Goal: Transaction & Acquisition: Book appointment/travel/reservation

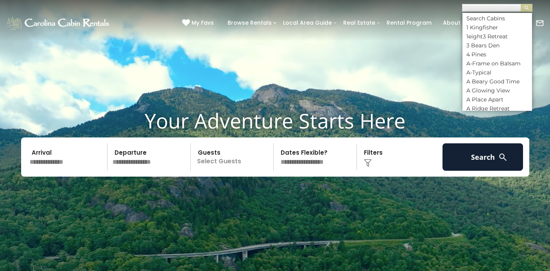
scroll to position [0, 0]
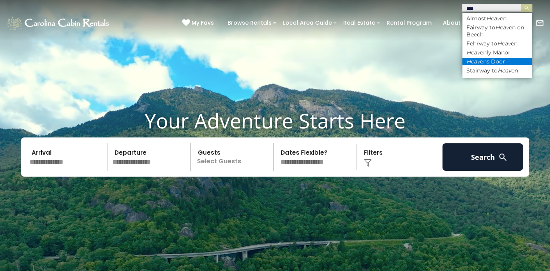
type input "****"
click at [474, 61] on em "Heav" at bounding box center [474, 61] width 14 height 7
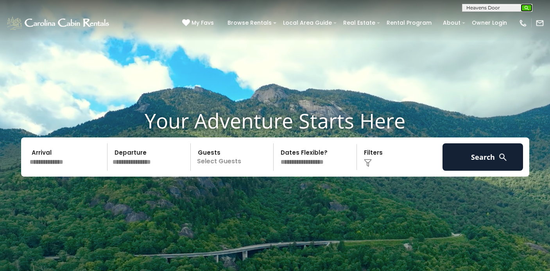
click at [525, 5] on img "submit" at bounding box center [527, 8] width 6 height 6
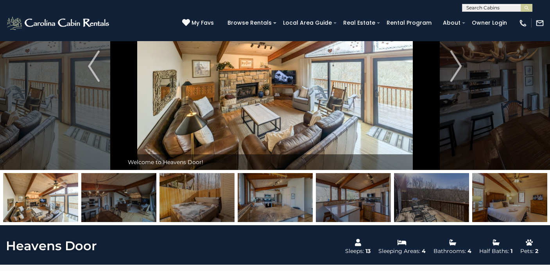
scroll to position [59, 0]
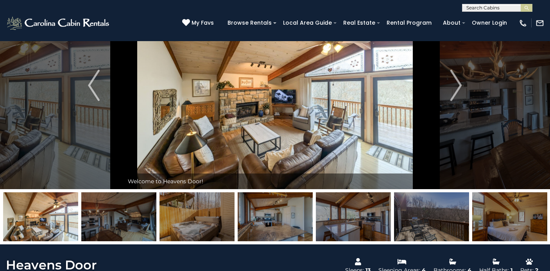
click at [325, 116] on img at bounding box center [275, 85] width 303 height 207
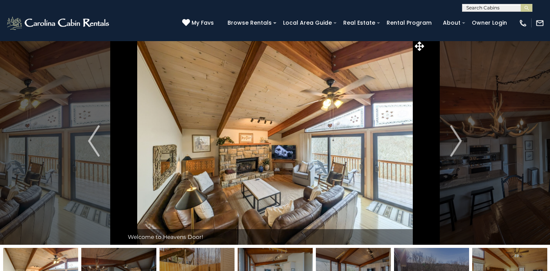
scroll to position [0, 0]
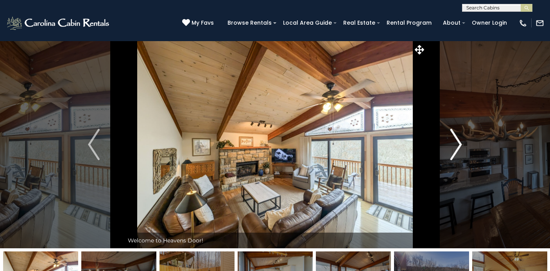
click at [454, 141] on img "Next" at bounding box center [457, 144] width 12 height 31
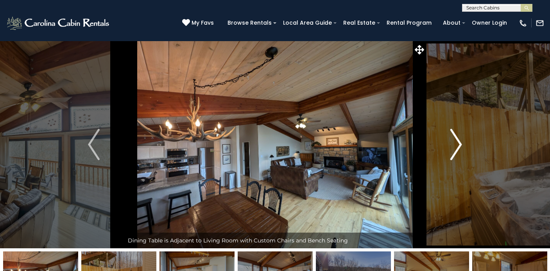
click at [454, 141] on img "Next" at bounding box center [457, 144] width 12 height 31
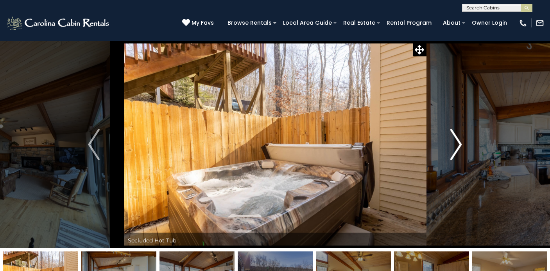
click at [454, 141] on img "Next" at bounding box center [457, 144] width 12 height 31
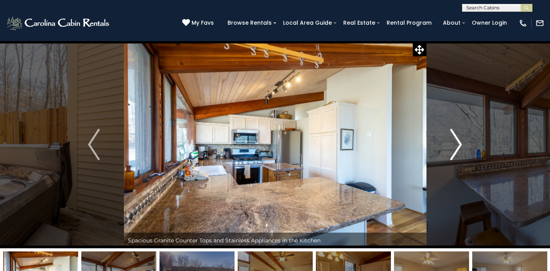
click at [455, 140] on img "Next" at bounding box center [457, 144] width 12 height 31
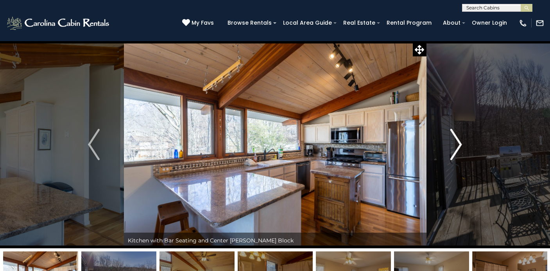
click at [455, 140] on img "Next" at bounding box center [457, 144] width 12 height 31
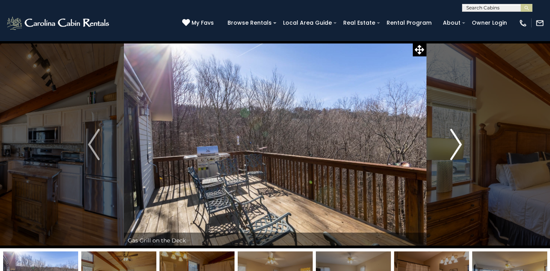
click at [455, 140] on img "Next" at bounding box center [457, 144] width 12 height 31
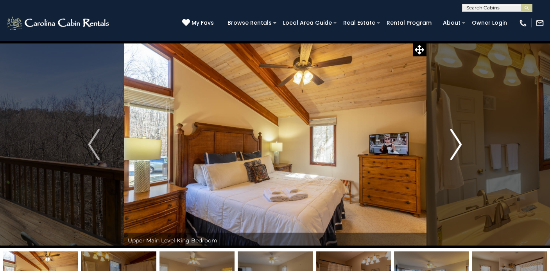
click at [456, 140] on img "Next" at bounding box center [457, 144] width 12 height 31
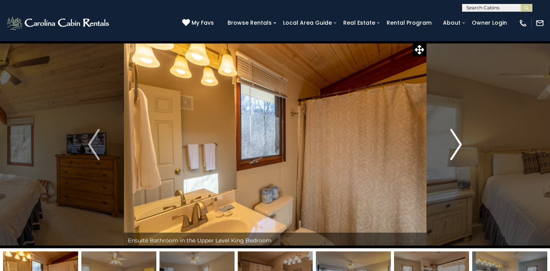
click at [456, 140] on img "Next" at bounding box center [457, 144] width 12 height 31
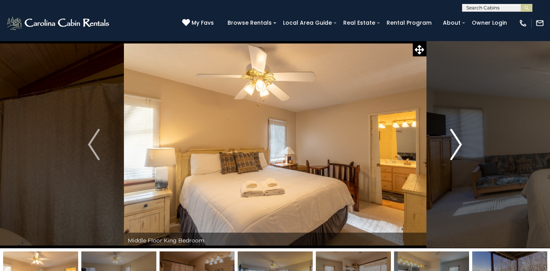
click at [456, 140] on img "Next" at bounding box center [457, 144] width 12 height 31
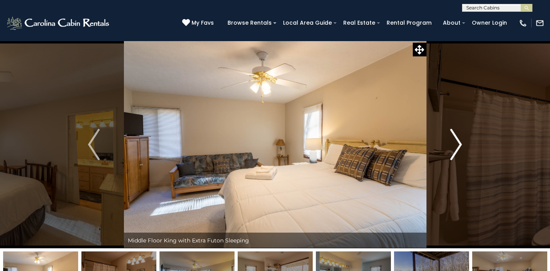
click at [456, 140] on img "Next" at bounding box center [457, 144] width 12 height 31
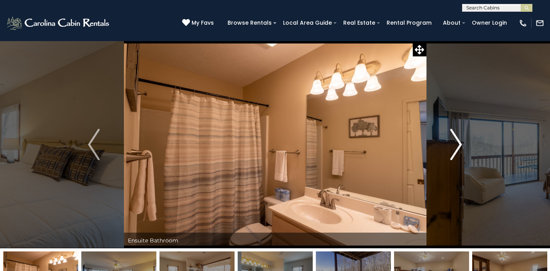
click at [456, 140] on img "Next" at bounding box center [457, 144] width 12 height 31
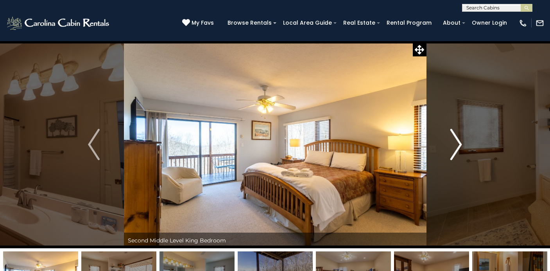
click at [456, 140] on img "Next" at bounding box center [457, 144] width 12 height 31
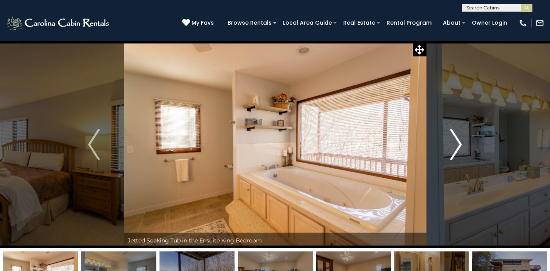
click at [456, 140] on img "Next" at bounding box center [457, 144] width 12 height 31
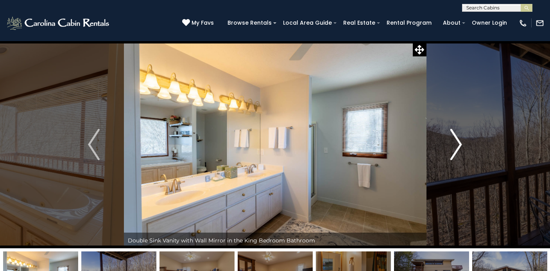
click at [456, 140] on img "Next" at bounding box center [457, 144] width 12 height 31
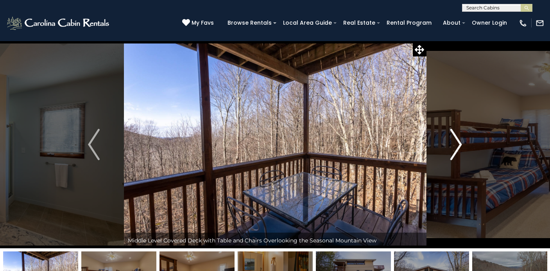
click at [456, 140] on img "Next" at bounding box center [457, 144] width 12 height 31
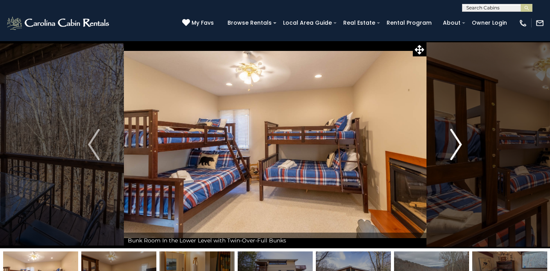
click at [456, 140] on img "Next" at bounding box center [457, 144] width 12 height 31
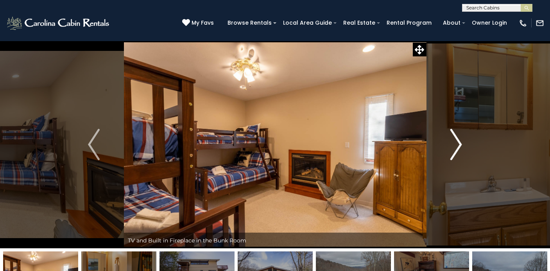
click at [456, 140] on img "Next" at bounding box center [457, 144] width 12 height 31
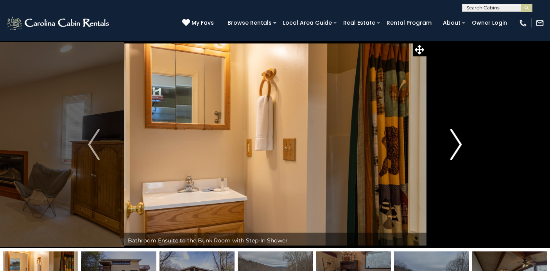
click at [456, 140] on img "Next" at bounding box center [457, 144] width 12 height 31
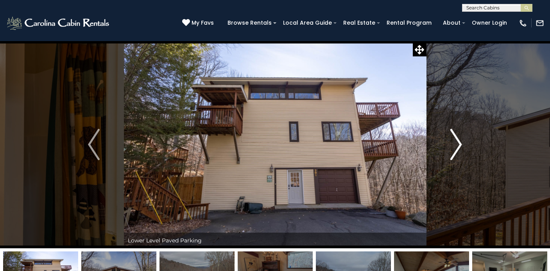
click at [456, 140] on img "Next" at bounding box center [457, 144] width 12 height 31
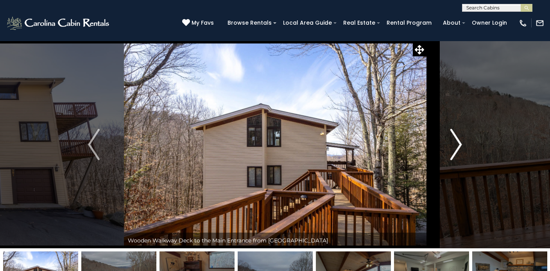
click at [456, 140] on img "Next" at bounding box center [457, 144] width 12 height 31
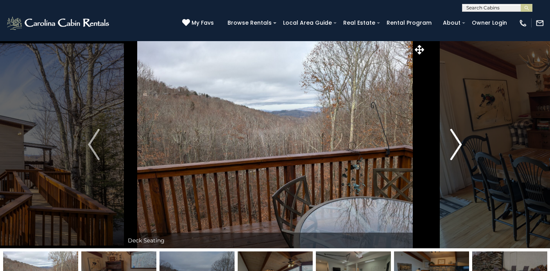
click at [452, 141] on img "Next" at bounding box center [457, 144] width 12 height 31
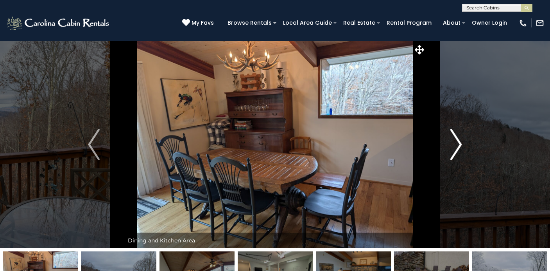
click at [452, 141] on img "Next" at bounding box center [457, 144] width 12 height 31
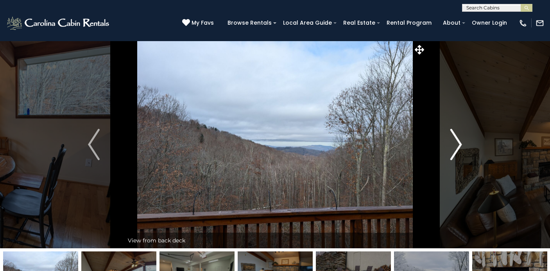
click at [452, 141] on img "Next" at bounding box center [457, 144] width 12 height 31
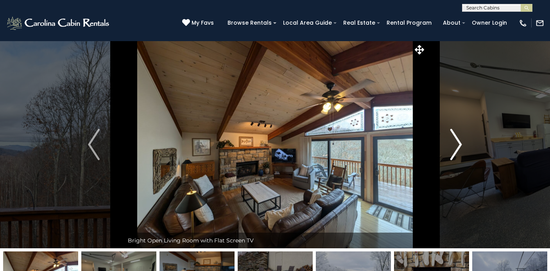
click at [452, 141] on img "Next" at bounding box center [457, 144] width 12 height 31
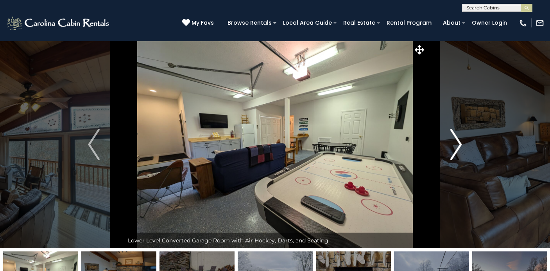
click at [452, 141] on img "Next" at bounding box center [457, 144] width 12 height 31
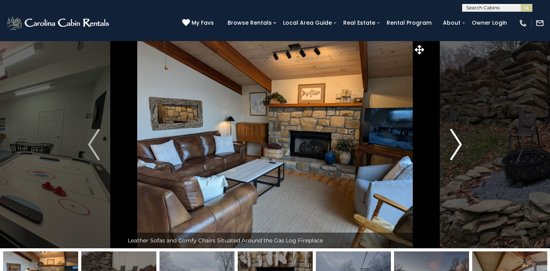
click at [452, 141] on img "Next" at bounding box center [457, 144] width 12 height 31
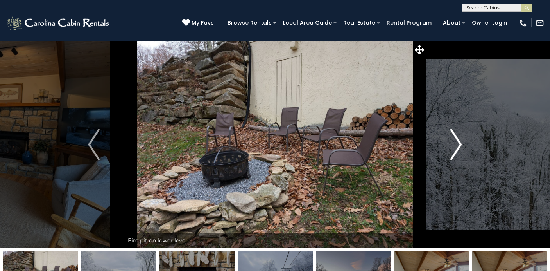
click at [455, 136] on img "Next" at bounding box center [457, 144] width 12 height 31
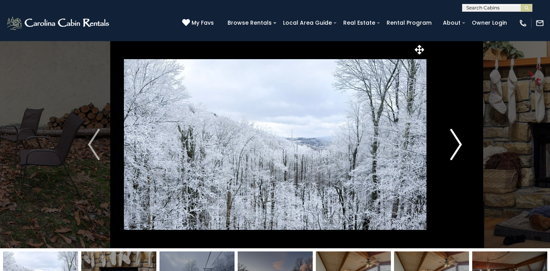
click at [455, 137] on img "Next" at bounding box center [457, 144] width 12 height 31
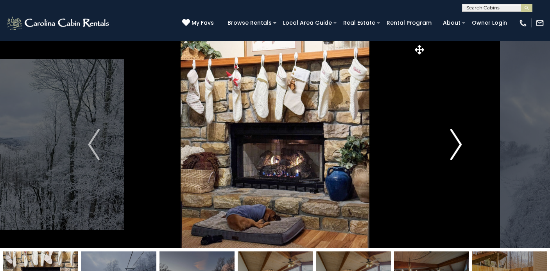
click at [455, 137] on img "Next" at bounding box center [457, 144] width 12 height 31
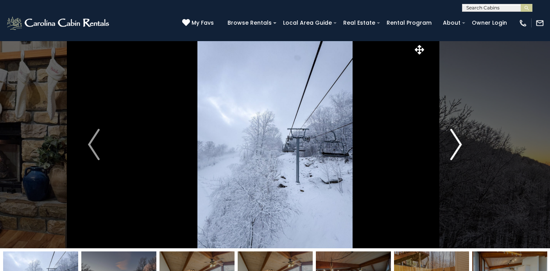
click at [455, 137] on img "Next" at bounding box center [457, 144] width 12 height 31
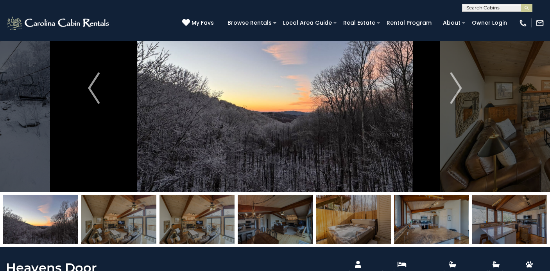
scroll to position [0, 0]
click at [482, 7] on input "text" at bounding box center [497, 9] width 68 height 8
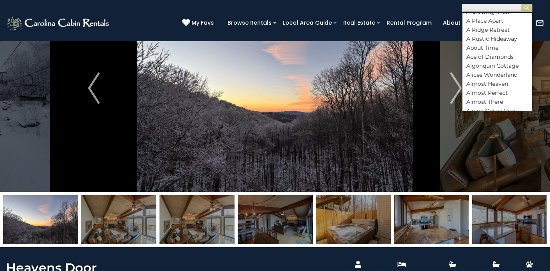
scroll to position [148, 0]
click at [436, 36] on div "(828) 295-6000 My Favs Browse Rentals Local Area Guide Activities & Attractions…" at bounding box center [275, 26] width 550 height 29
